Goal: Task Accomplishment & Management: Complete application form

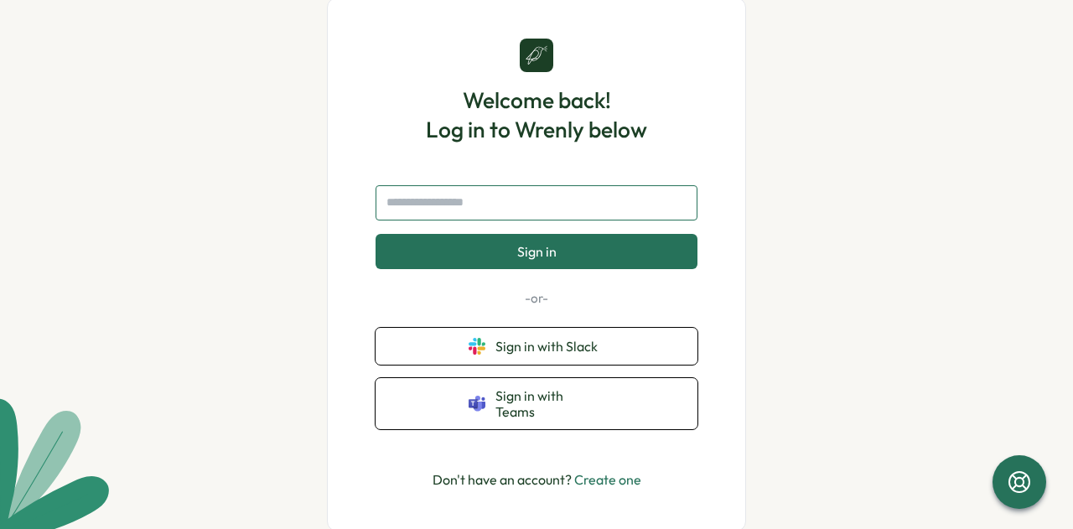
click at [454, 205] on input "text" at bounding box center [536, 202] width 322 height 35
type input "**********"
click at [375, 234] on button "Sign in" at bounding box center [536, 251] width 322 height 35
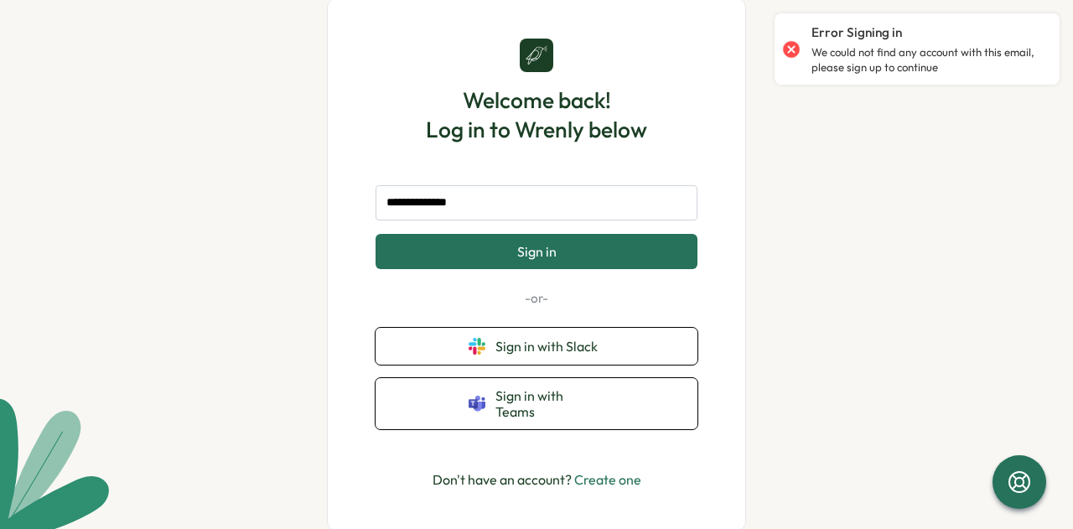
click at [597, 476] on link "Create one" at bounding box center [607, 479] width 67 height 17
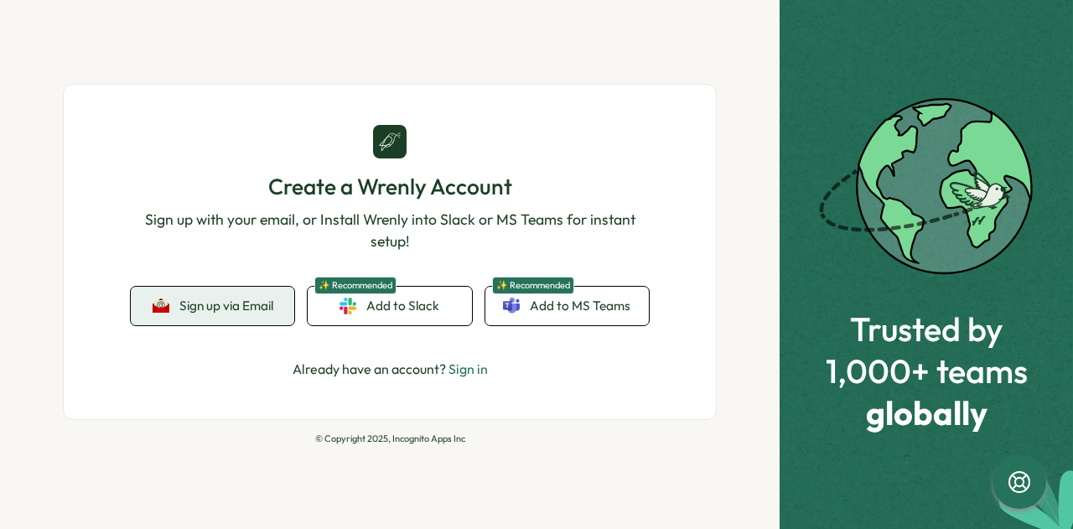
click at [235, 316] on button "Sign up via Email" at bounding box center [212, 306] width 163 height 39
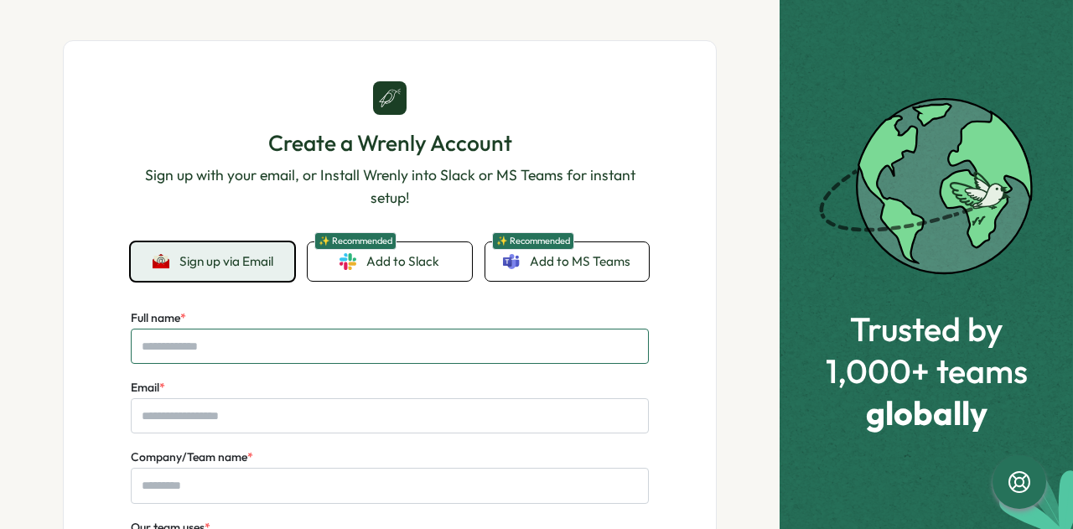
click at [229, 344] on input "Full name *" at bounding box center [390, 346] width 518 height 35
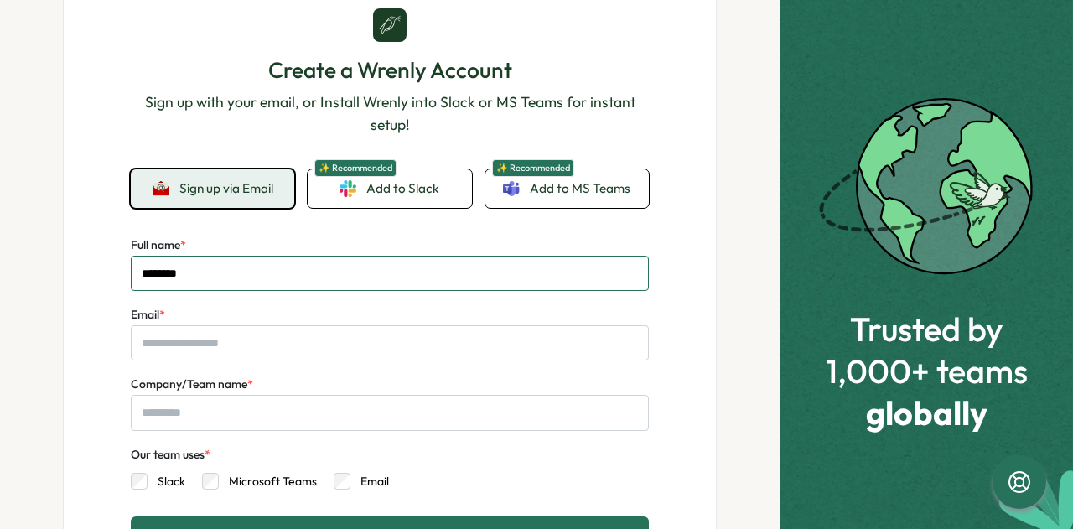
scroll to position [74, 0]
type input "********"
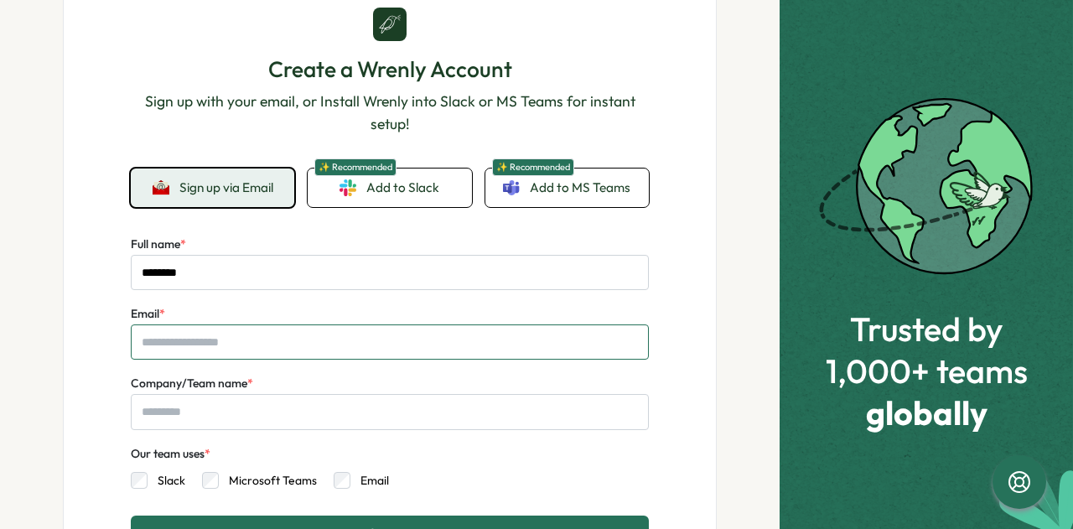
click at [170, 348] on input "Email *" at bounding box center [390, 341] width 518 height 35
type input "**********"
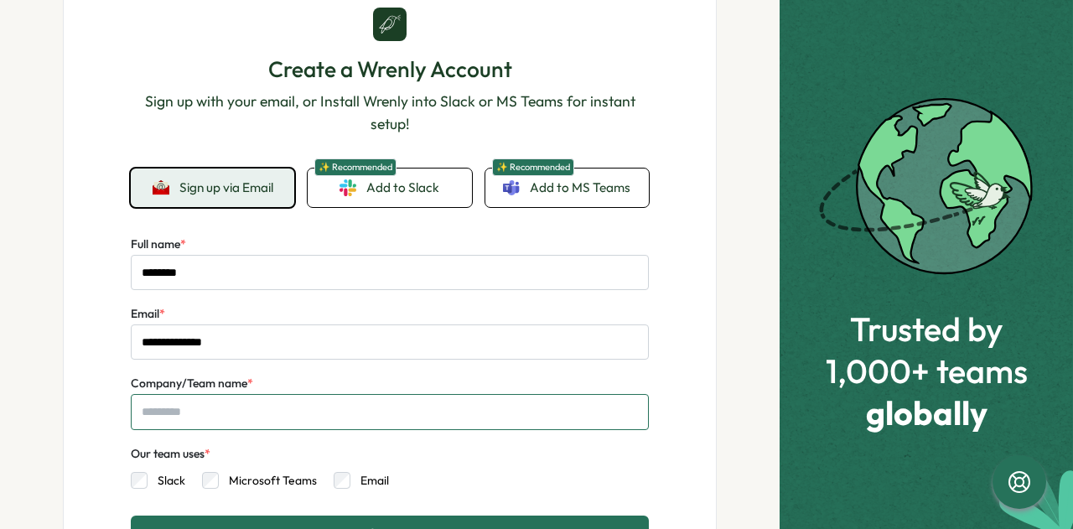
click at [191, 408] on input "Company/Team name *" at bounding box center [390, 411] width 518 height 35
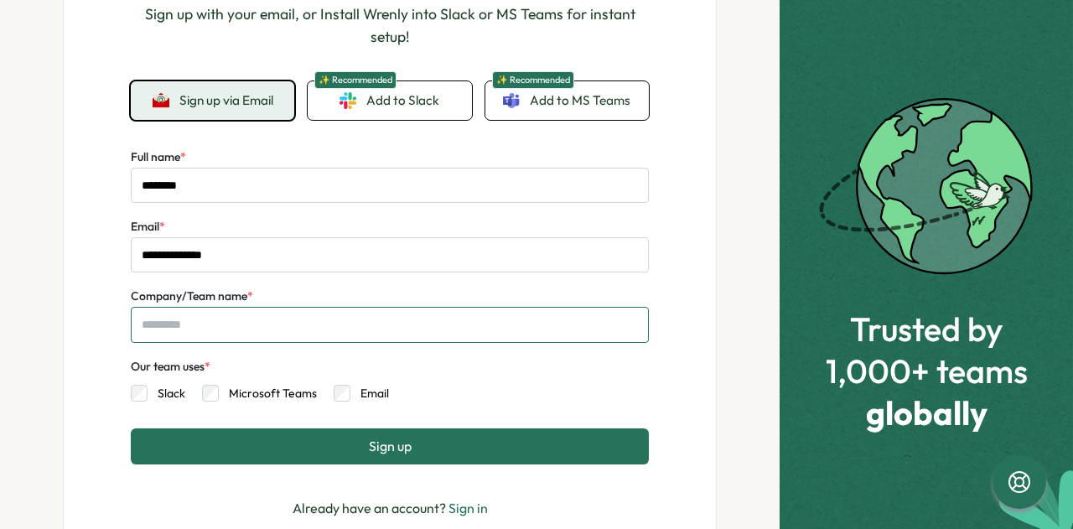
scroll to position [168, 0]
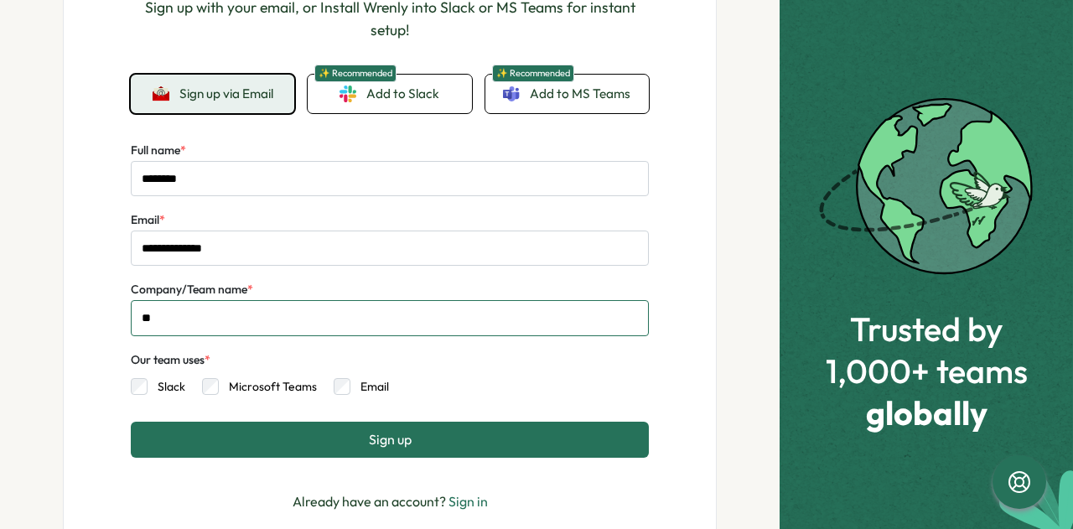
type input "*"
type input "***"
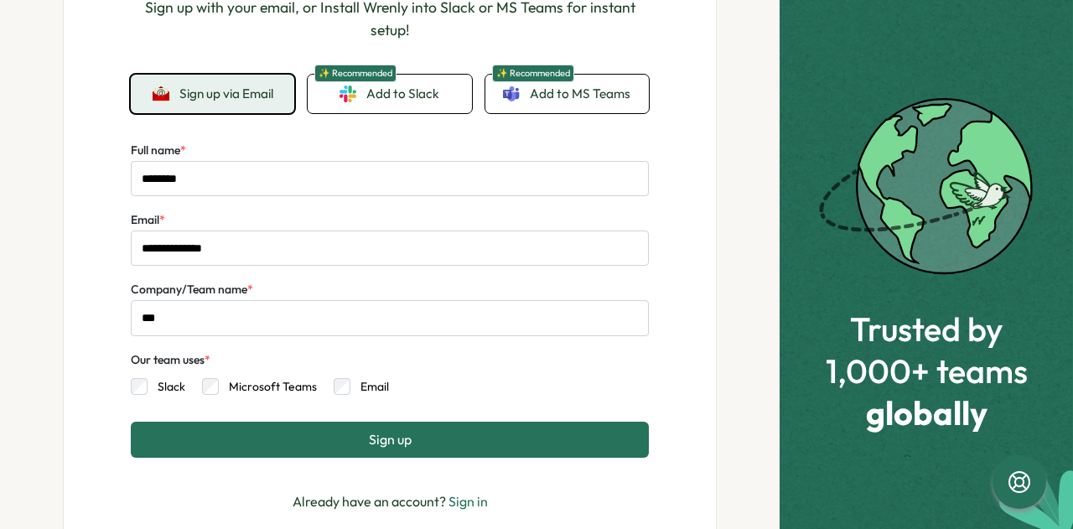
click at [355, 442] on button "Sign up" at bounding box center [390, 439] width 518 height 35
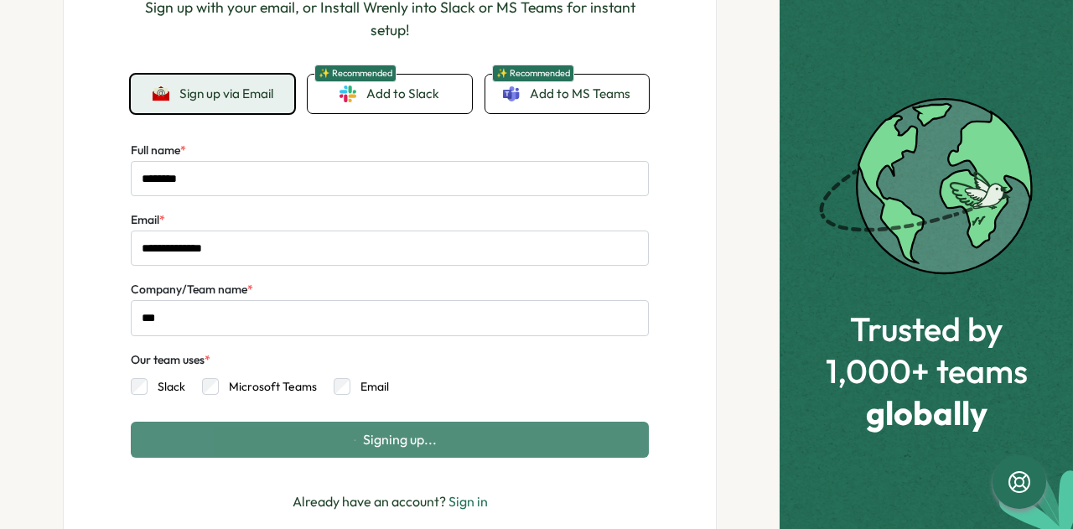
scroll to position [0, 0]
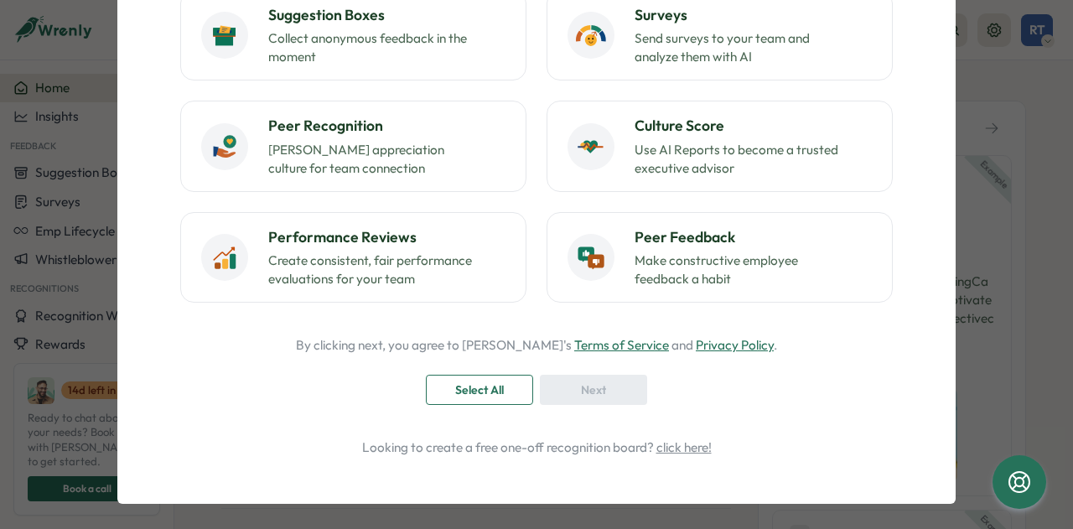
scroll to position [228, 0]
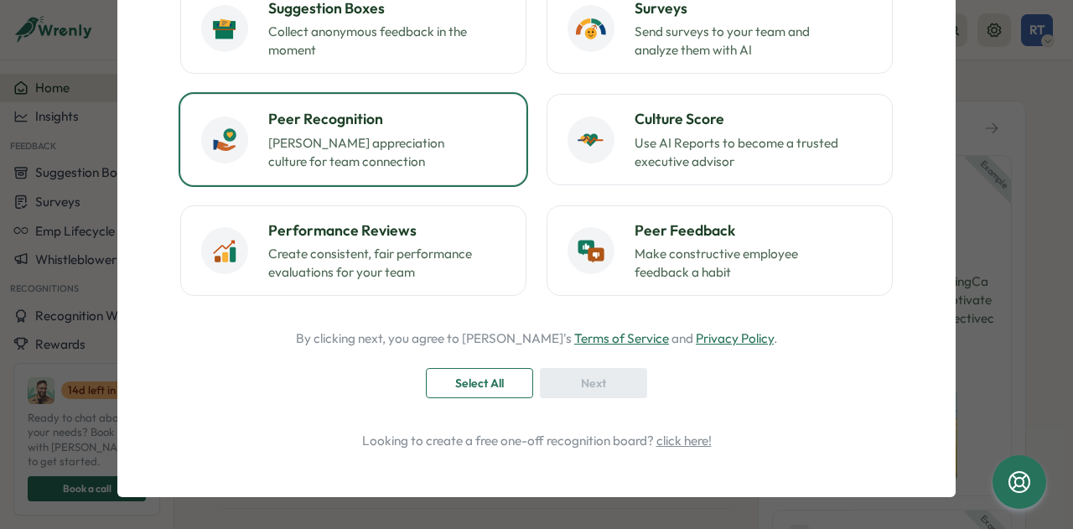
click at [311, 116] on h3 "Peer Recognition" at bounding box center [386, 119] width 237 height 22
click at [587, 383] on span "Next" at bounding box center [593, 383] width 25 height 28
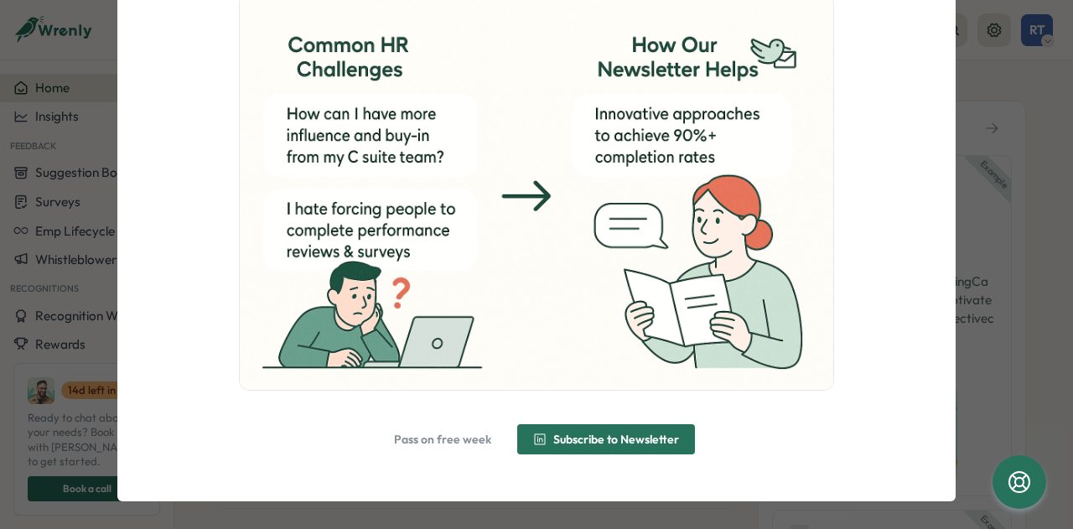
scroll to position [184, 0]
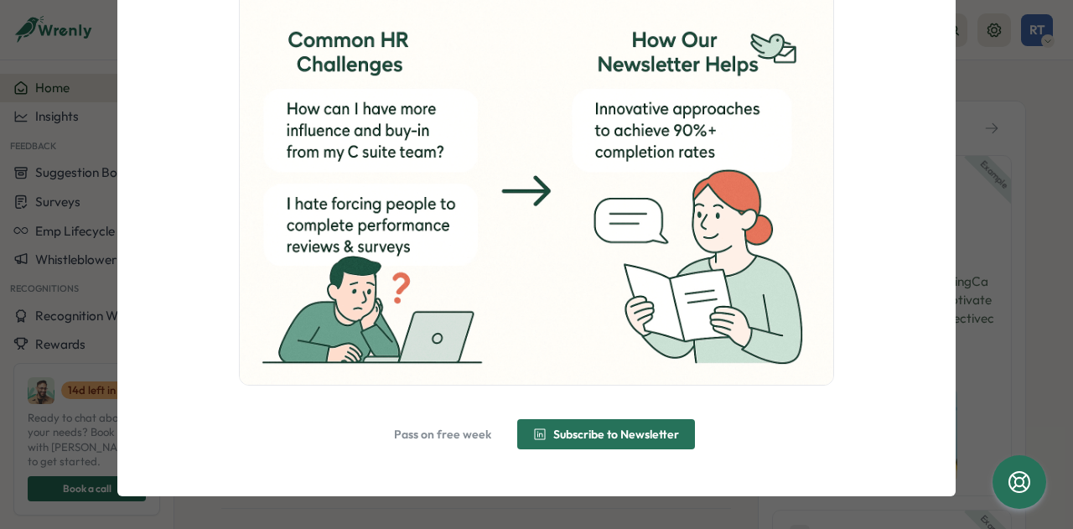
click at [436, 436] on span "Pass on free week" at bounding box center [442, 434] width 97 height 12
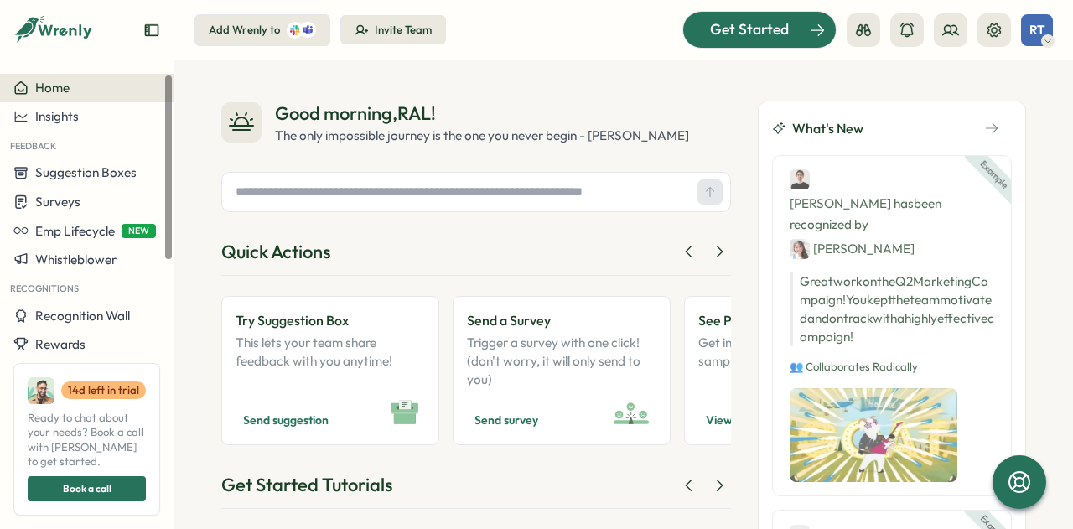
click at [769, 30] on span "Get Started" at bounding box center [749, 29] width 79 height 22
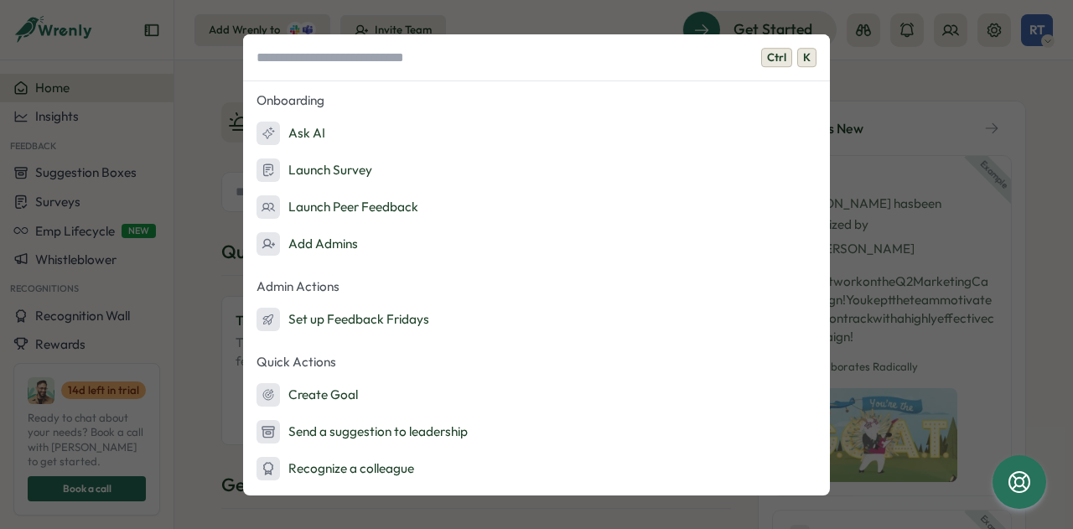
click at [1032, 151] on div "Ctrl K Onboarding Ask AI Launch Survey Launch Peer Feedback Add Admins Admin Ac…" at bounding box center [536, 264] width 1073 height 529
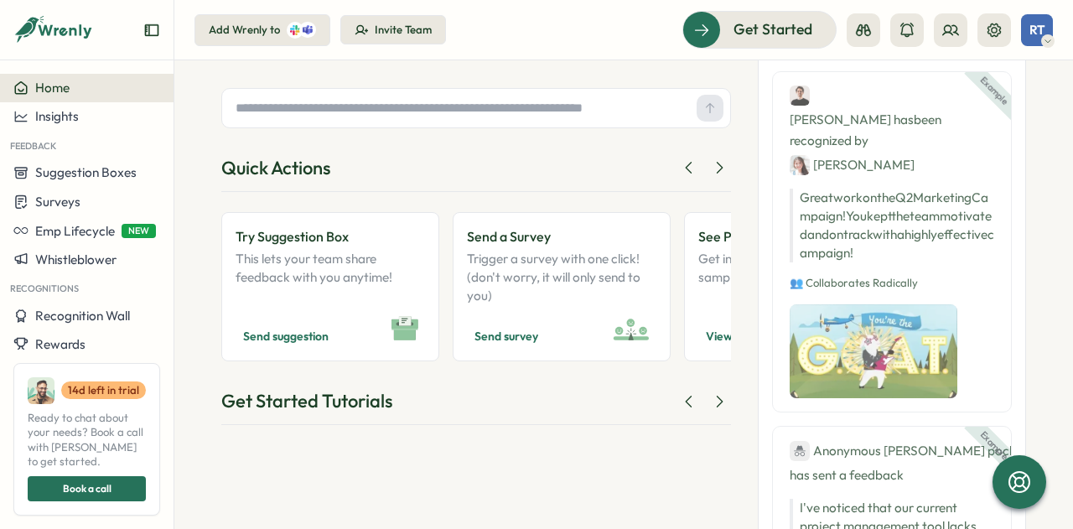
scroll to position [84, 0]
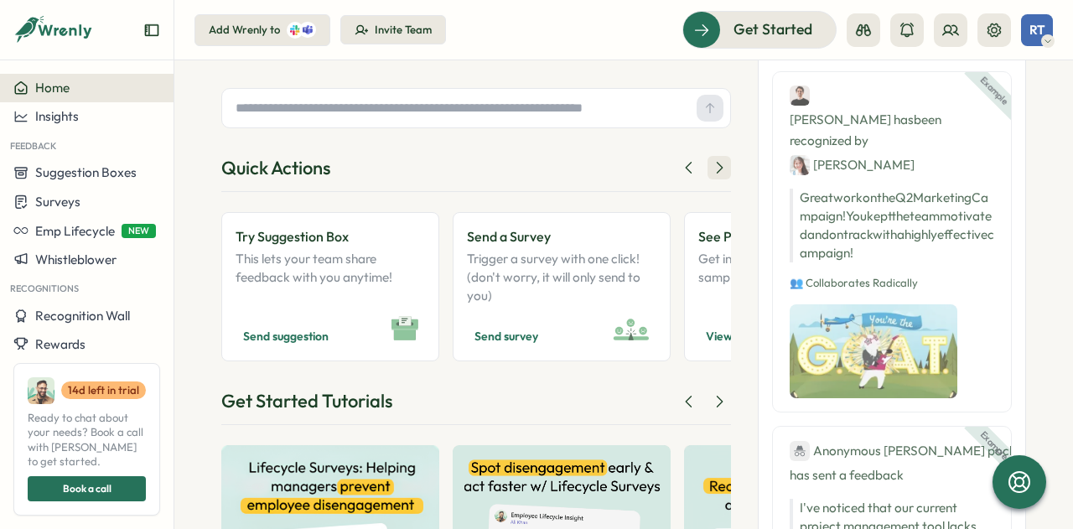
click at [716, 172] on icon at bounding box center [719, 167] width 17 height 17
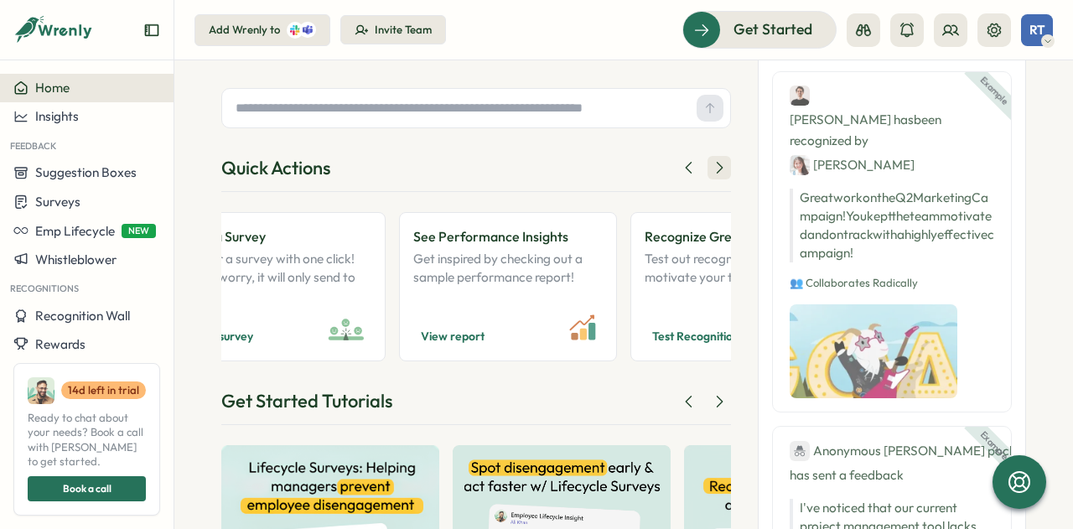
click at [717, 172] on icon at bounding box center [719, 167] width 17 height 17
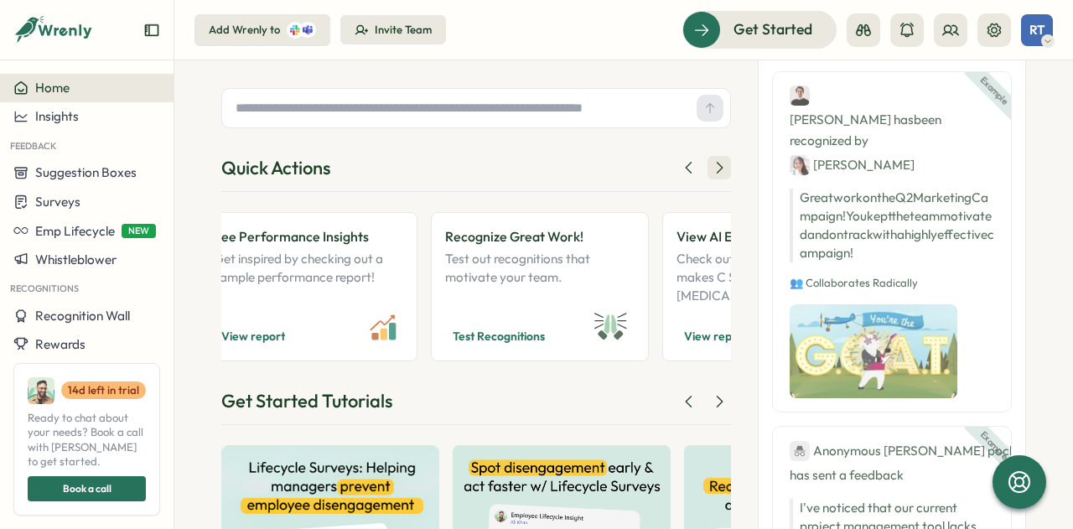
scroll to position [0, 570]
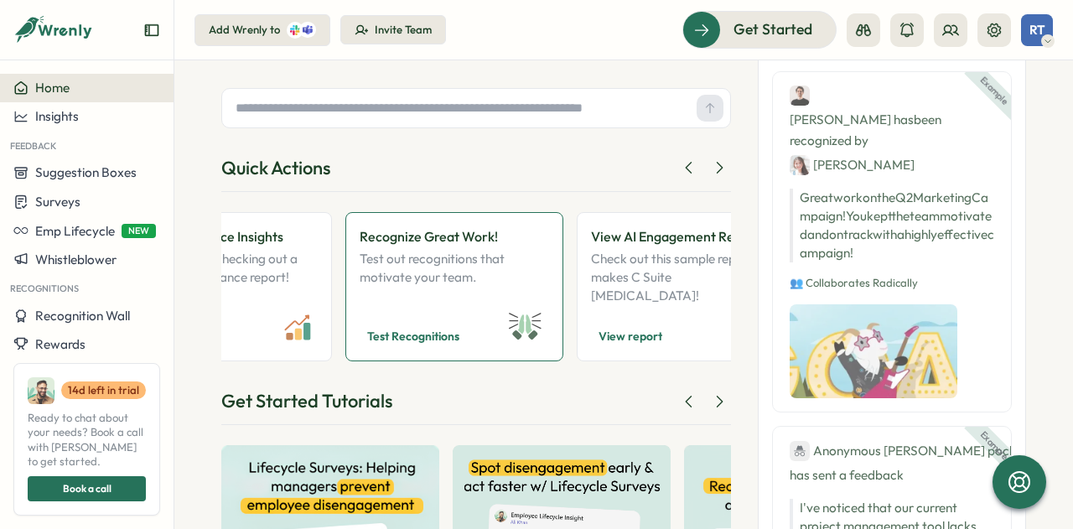
click at [490, 272] on p "Test out recognitions that motivate your team." at bounding box center [454, 277] width 189 height 55
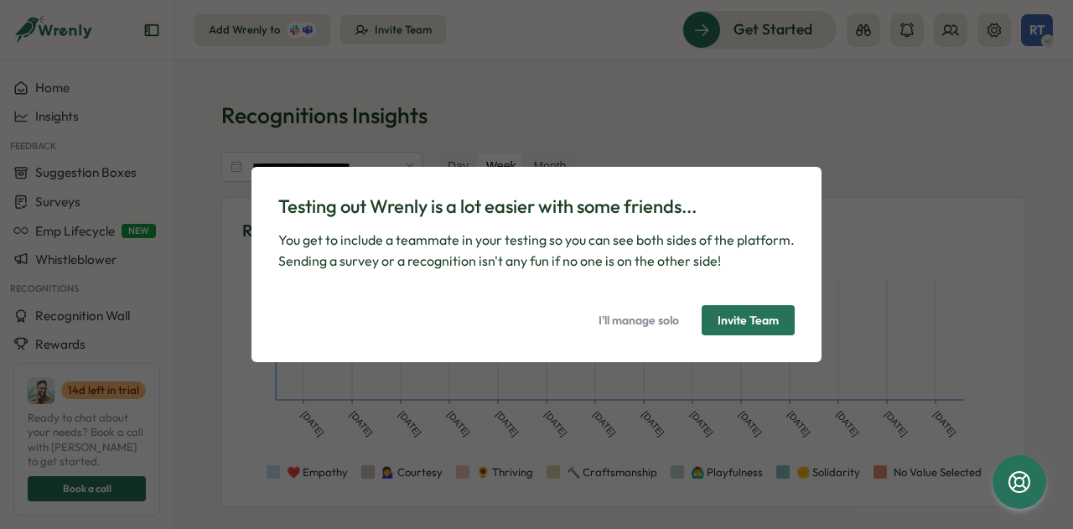
click at [652, 322] on span "I'll manage solo" at bounding box center [638, 320] width 80 height 28
